Goal: Information Seeking & Learning: Learn about a topic

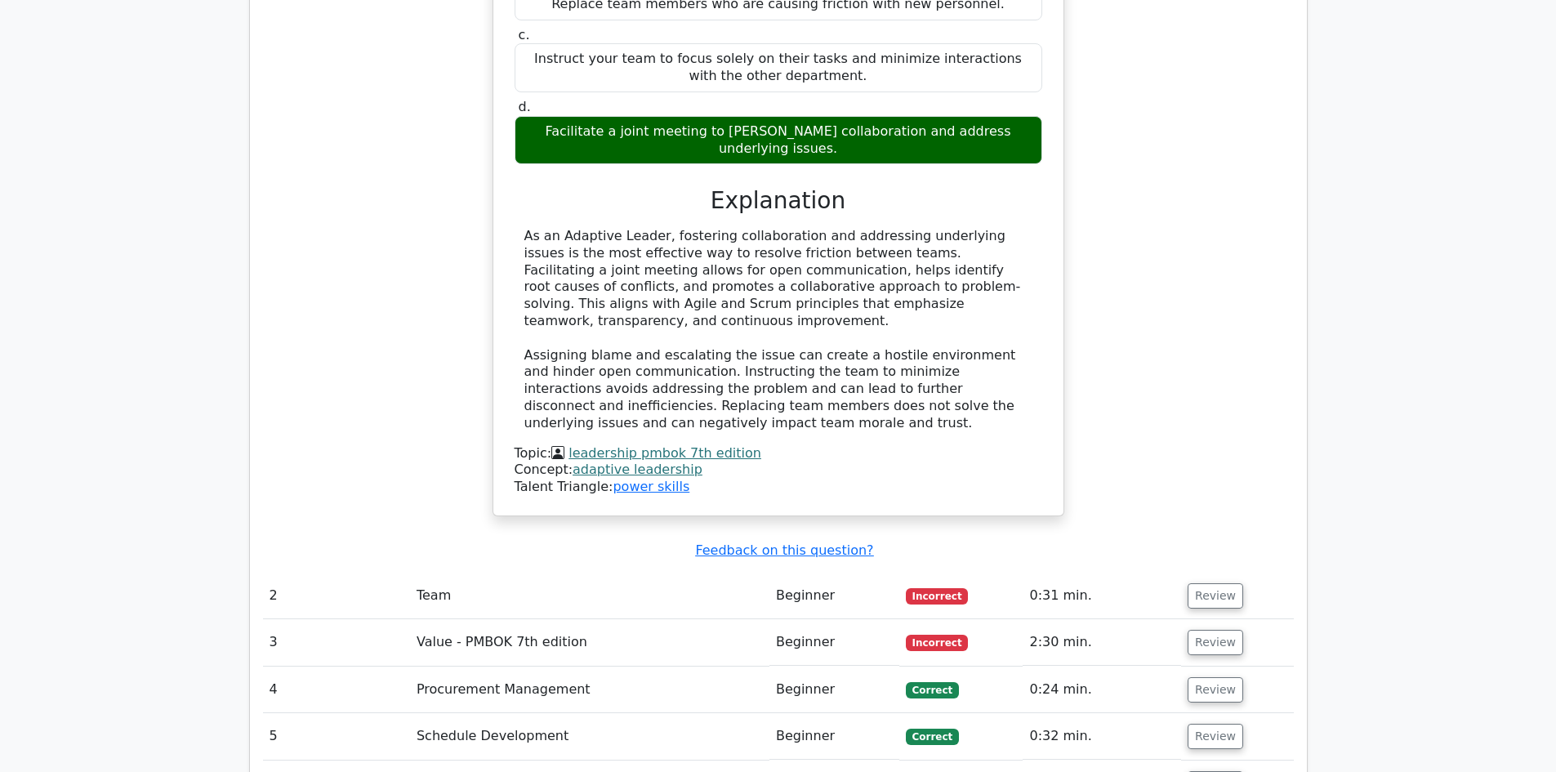
scroll to position [1878, 0]
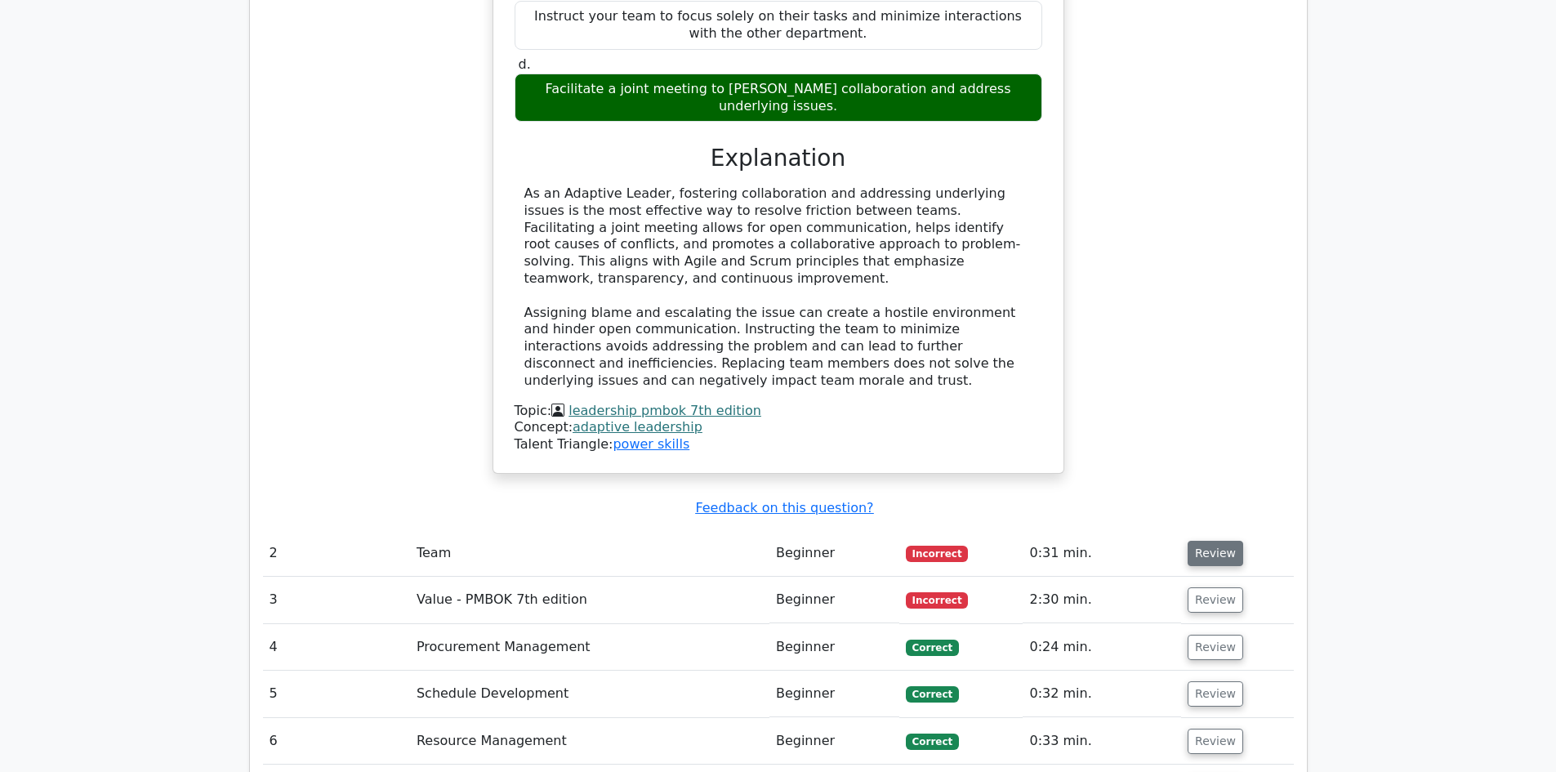
click at [1203, 541] on button "Review" at bounding box center [1215, 553] width 56 height 25
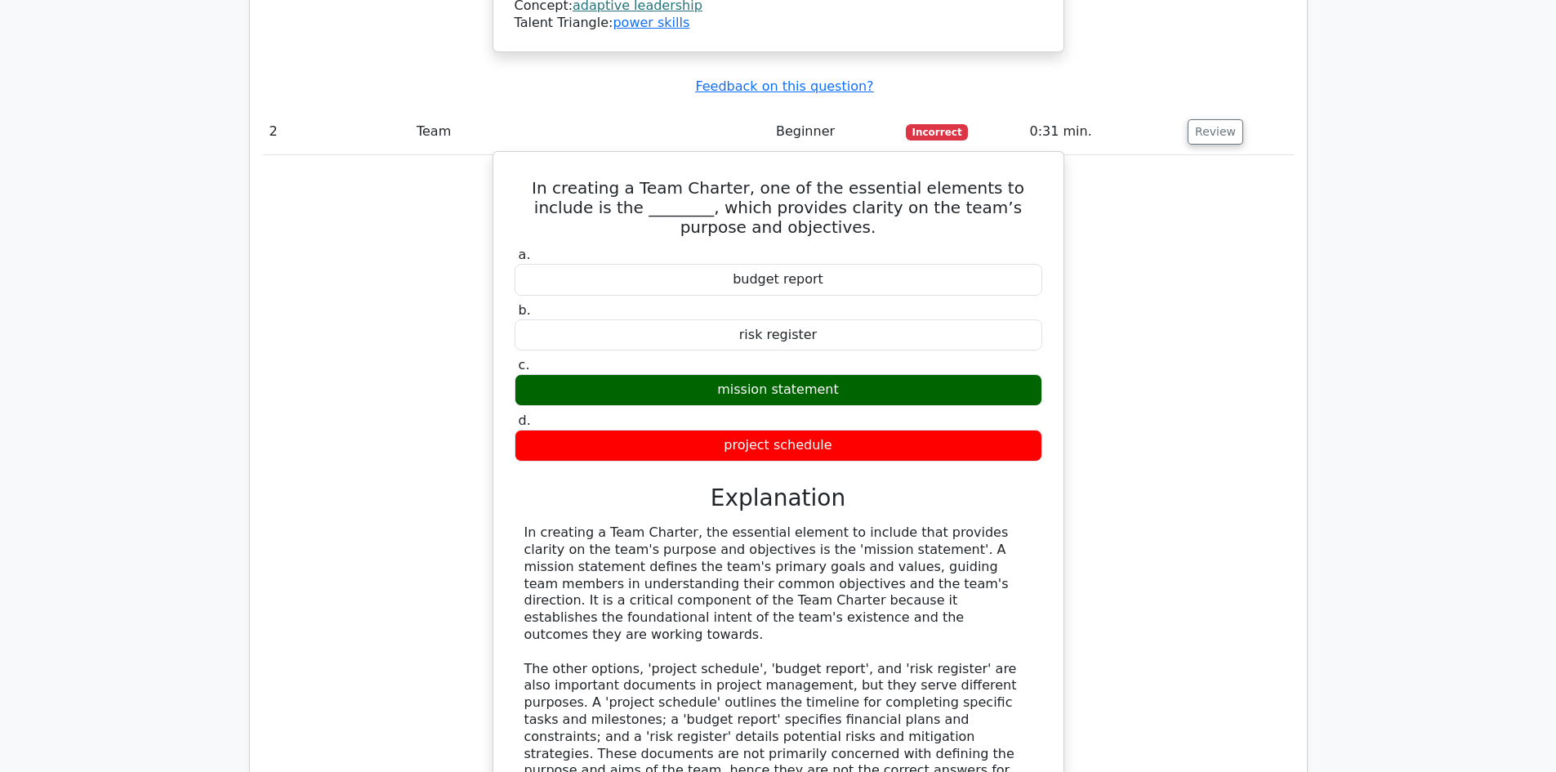
scroll to position [2613, 0]
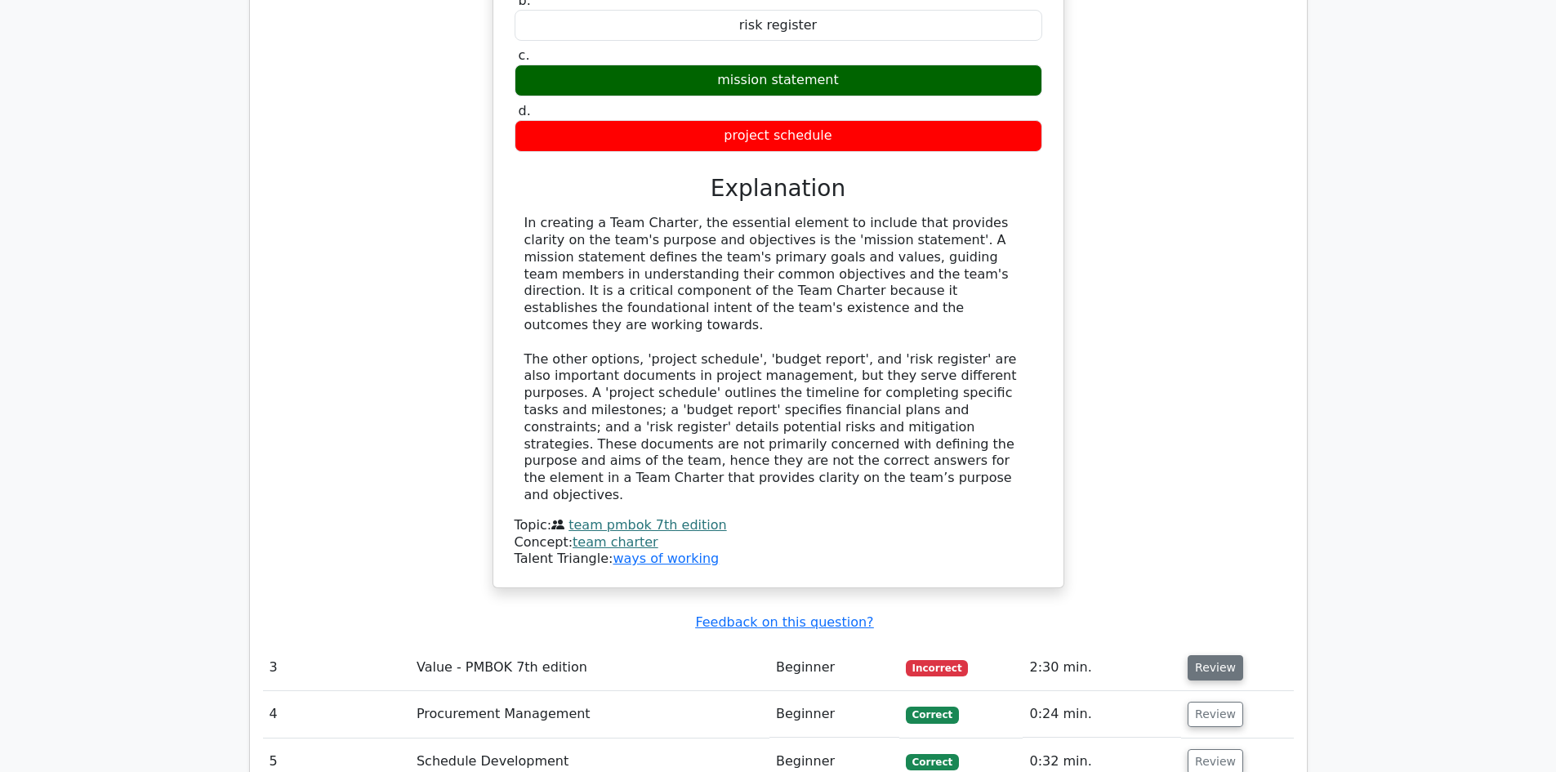
click at [1214, 655] on button "Review" at bounding box center [1215, 667] width 56 height 25
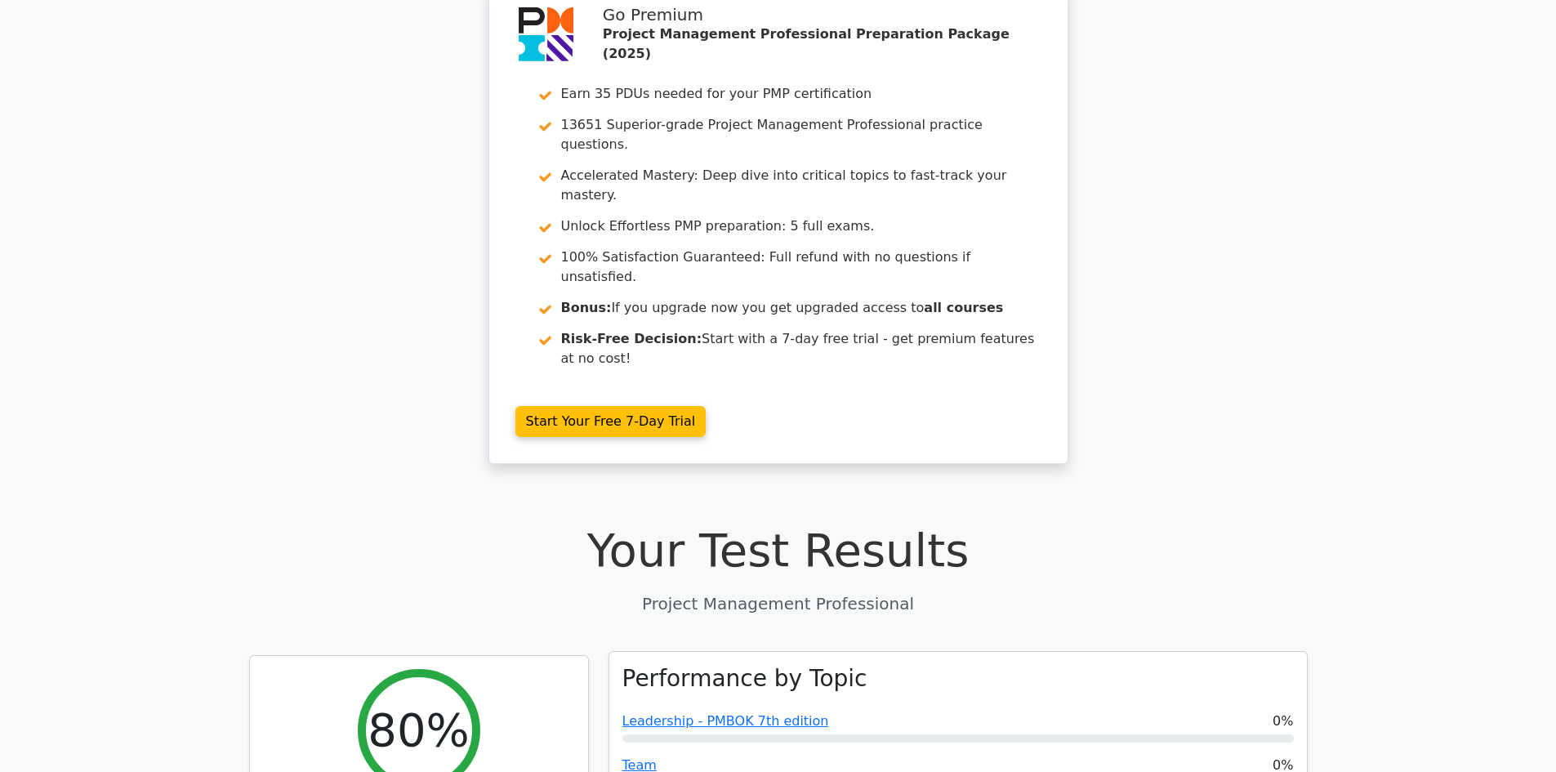
scroll to position [0, 0]
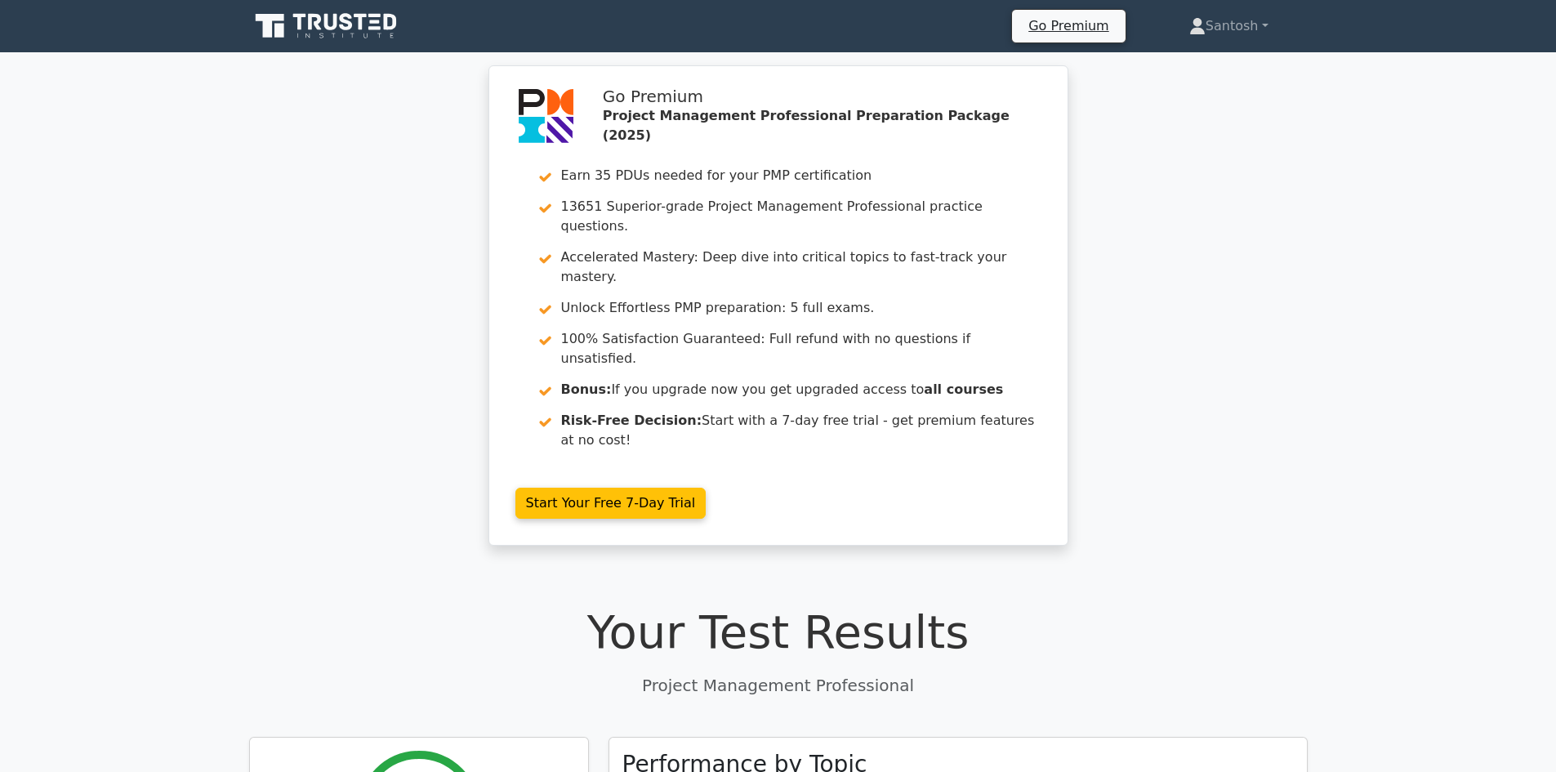
click at [278, 27] on icon at bounding box center [279, 31] width 10 height 14
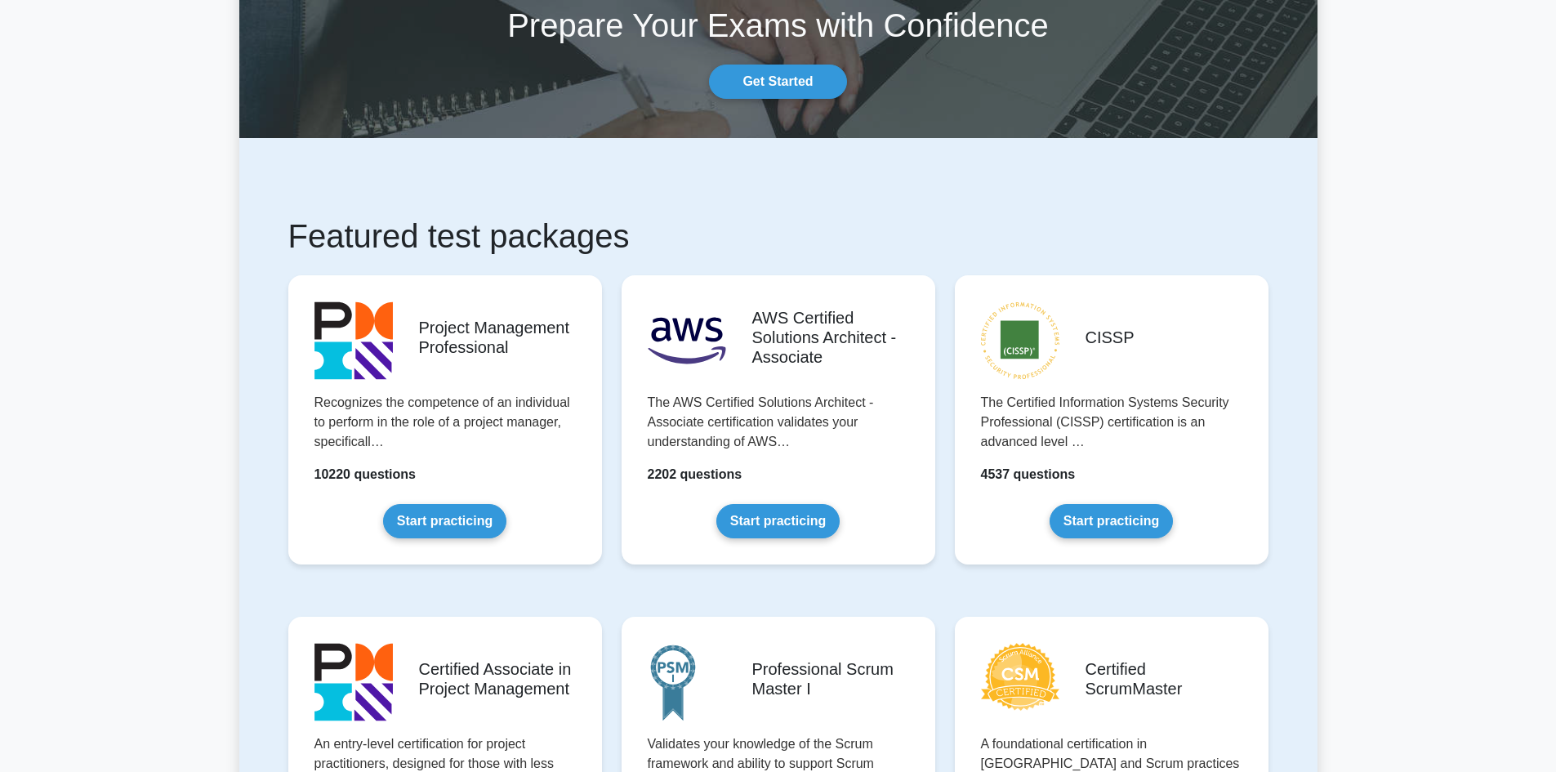
scroll to position [82, 0]
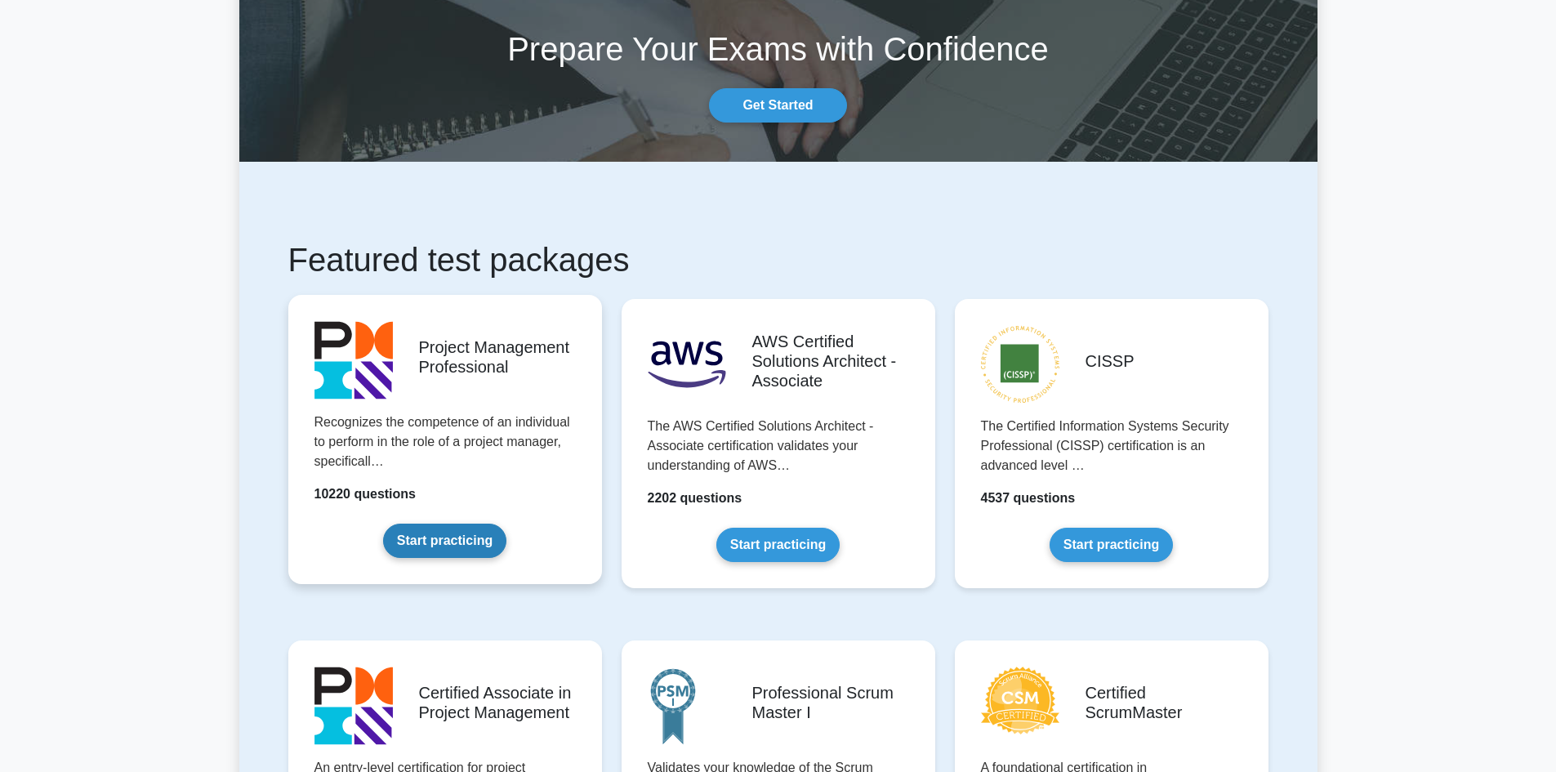
click at [448, 546] on link "Start practicing" at bounding box center [444, 540] width 123 height 34
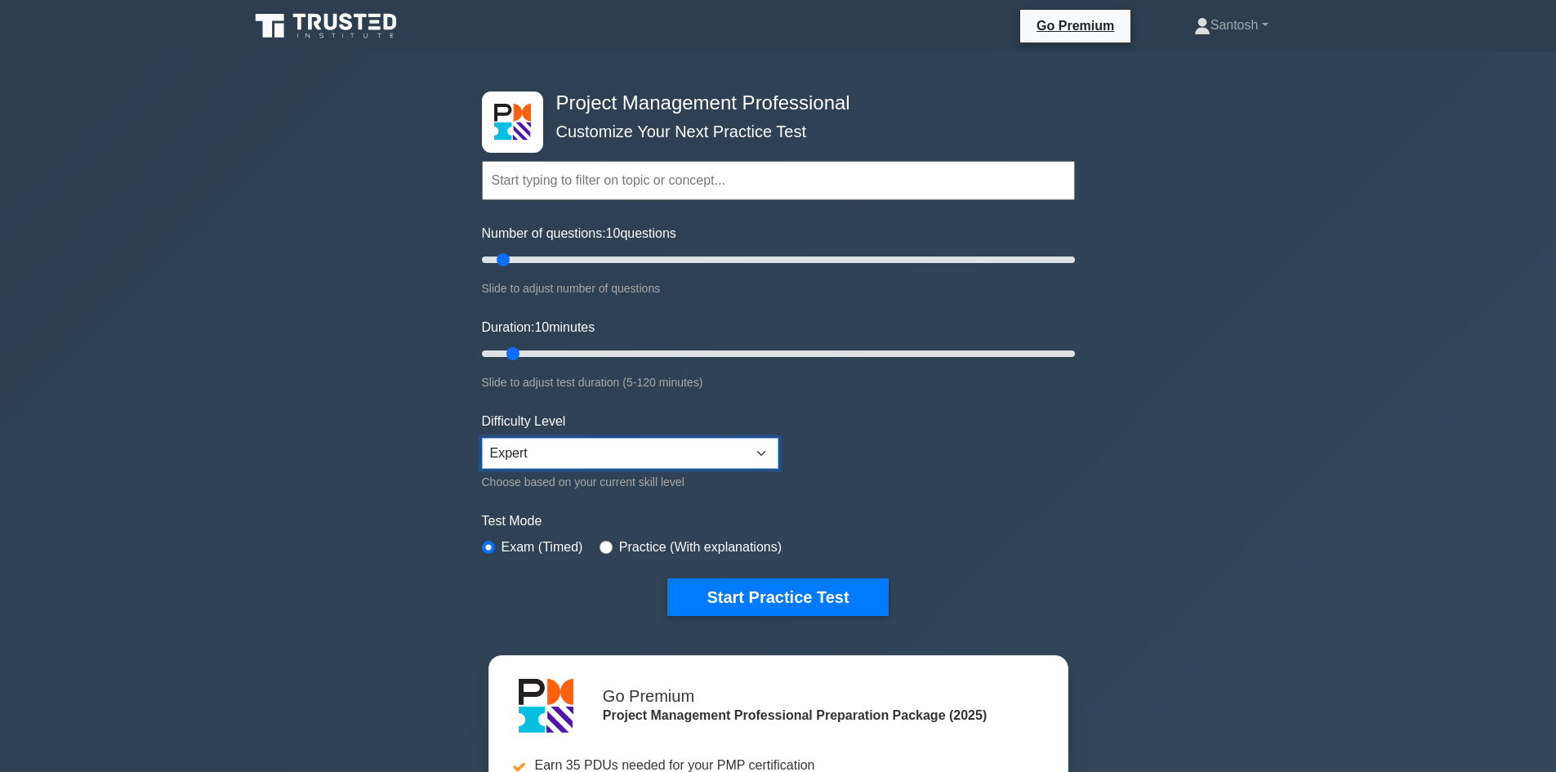
click at [533, 455] on select "Beginner Intermediate Expert" at bounding box center [630, 453] width 296 height 31
click at [482, 438] on select "Beginner Intermediate Expert" at bounding box center [630, 453] width 296 height 31
